Goal: Information Seeking & Learning: Learn about a topic

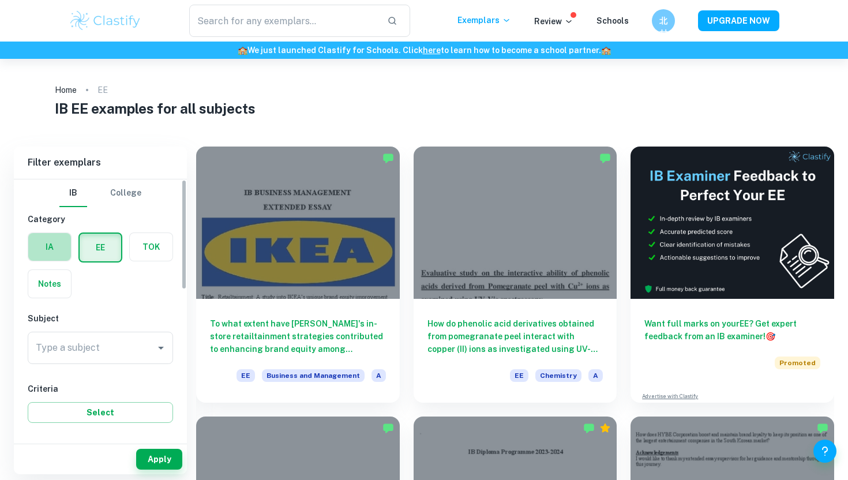
click at [54, 250] on label "button" at bounding box center [49, 247] width 43 height 28
click at [0, 0] on input "radio" at bounding box center [0, 0] width 0 height 0
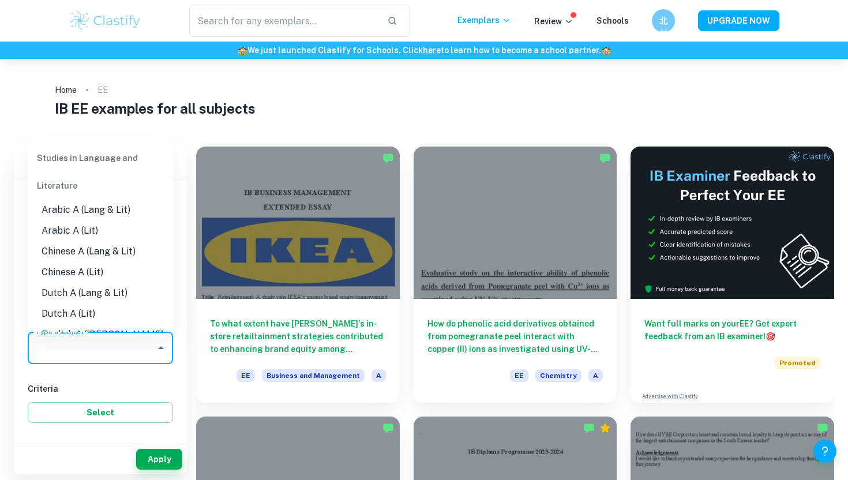
click at [64, 345] on div "Type a subject Type a subject" at bounding box center [100, 348] width 145 height 32
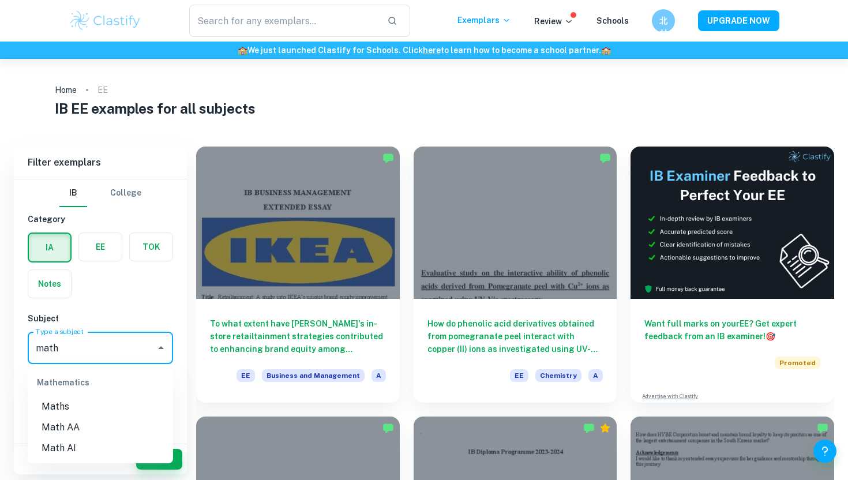
click at [80, 422] on li "Math AA" at bounding box center [100, 427] width 145 height 21
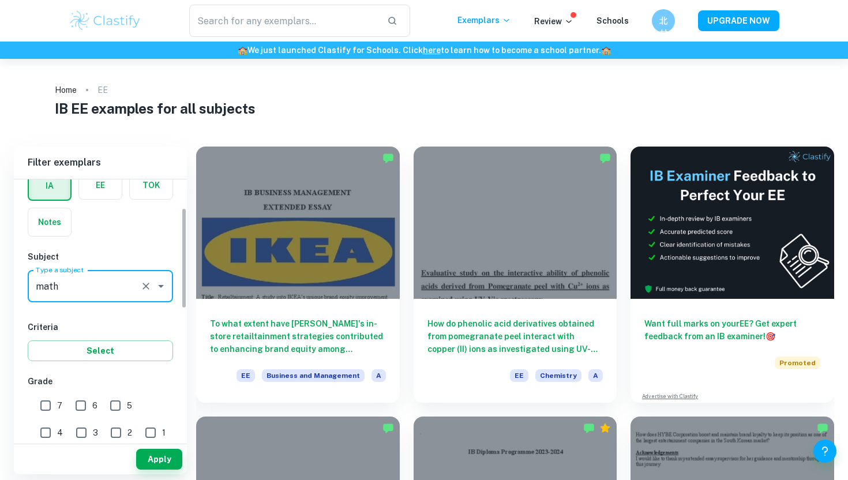
scroll to position [195, 0]
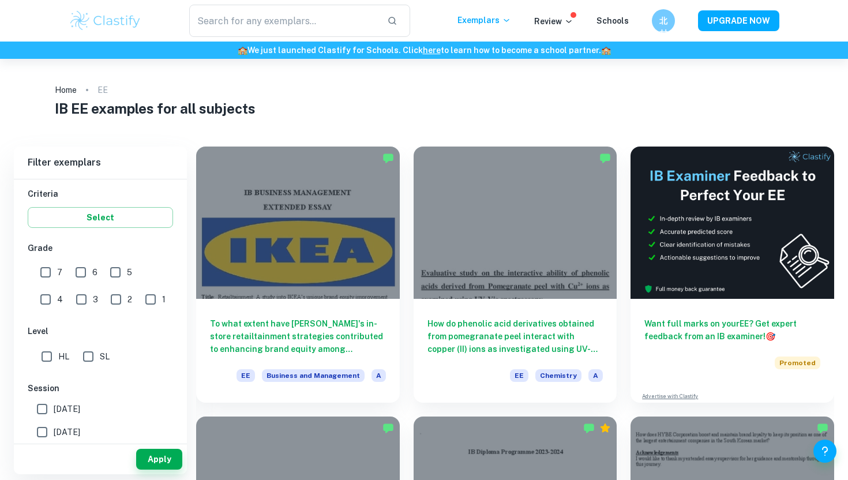
type input "Math AA"
click at [90, 361] on input "SL" at bounding box center [88, 356] width 23 height 23
checkbox input "true"
click at [162, 460] on button "Apply" at bounding box center [159, 459] width 46 height 21
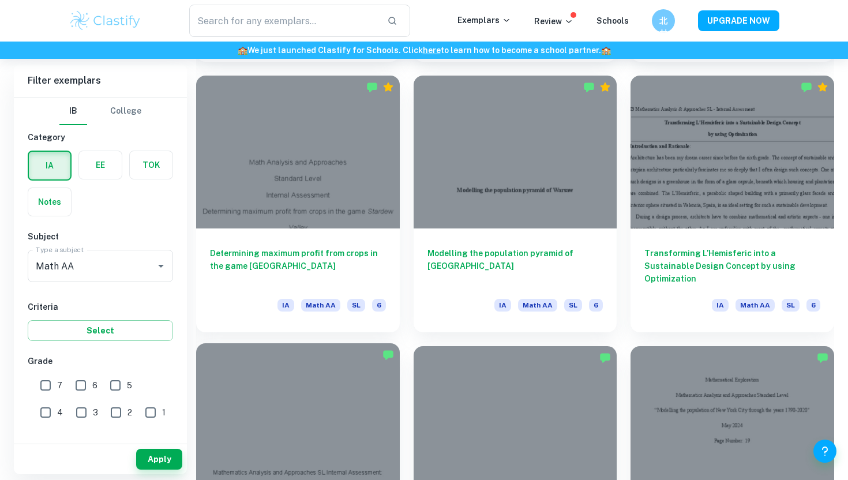
scroll to position [1123, 0]
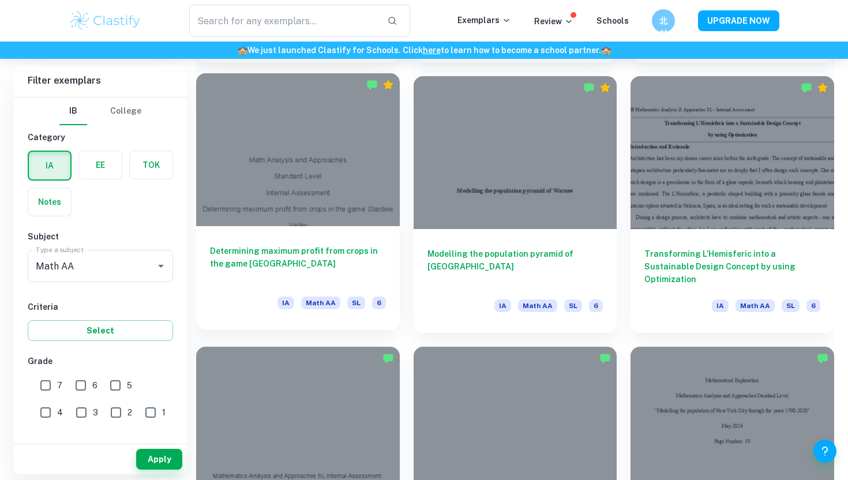
click at [243, 264] on h6 "Determining maximum profit from crops in the game [GEOGRAPHIC_DATA]" at bounding box center [298, 264] width 176 height 38
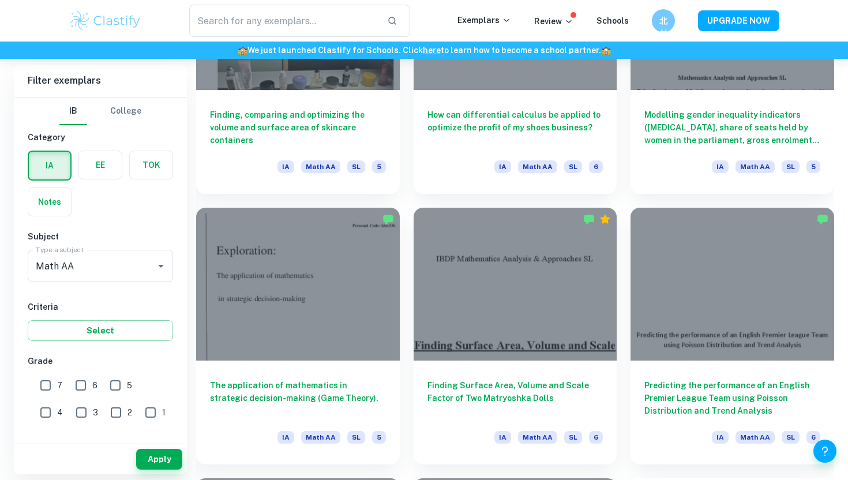
scroll to position [4236, 0]
